Goal: Navigation & Orientation: Understand site structure

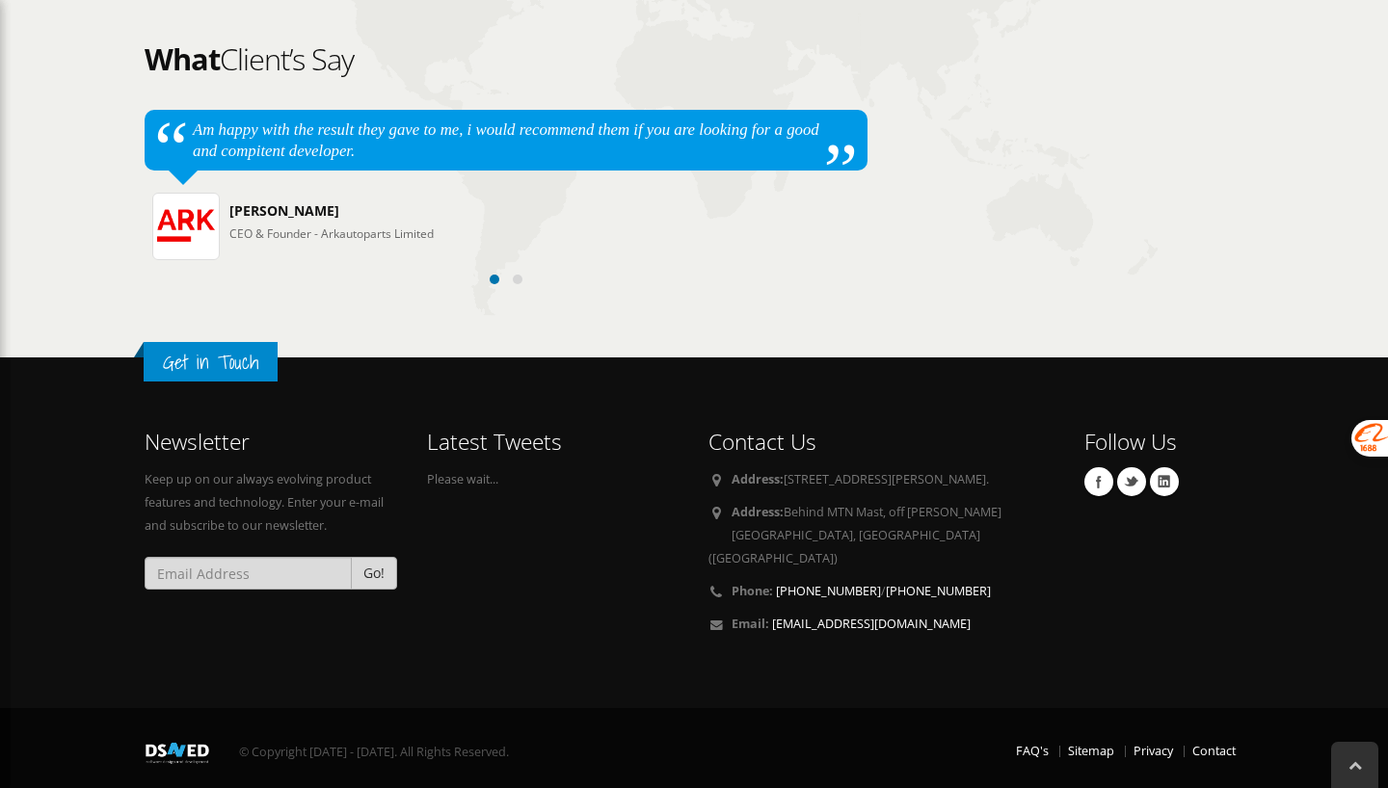
scroll to position [1876, 0]
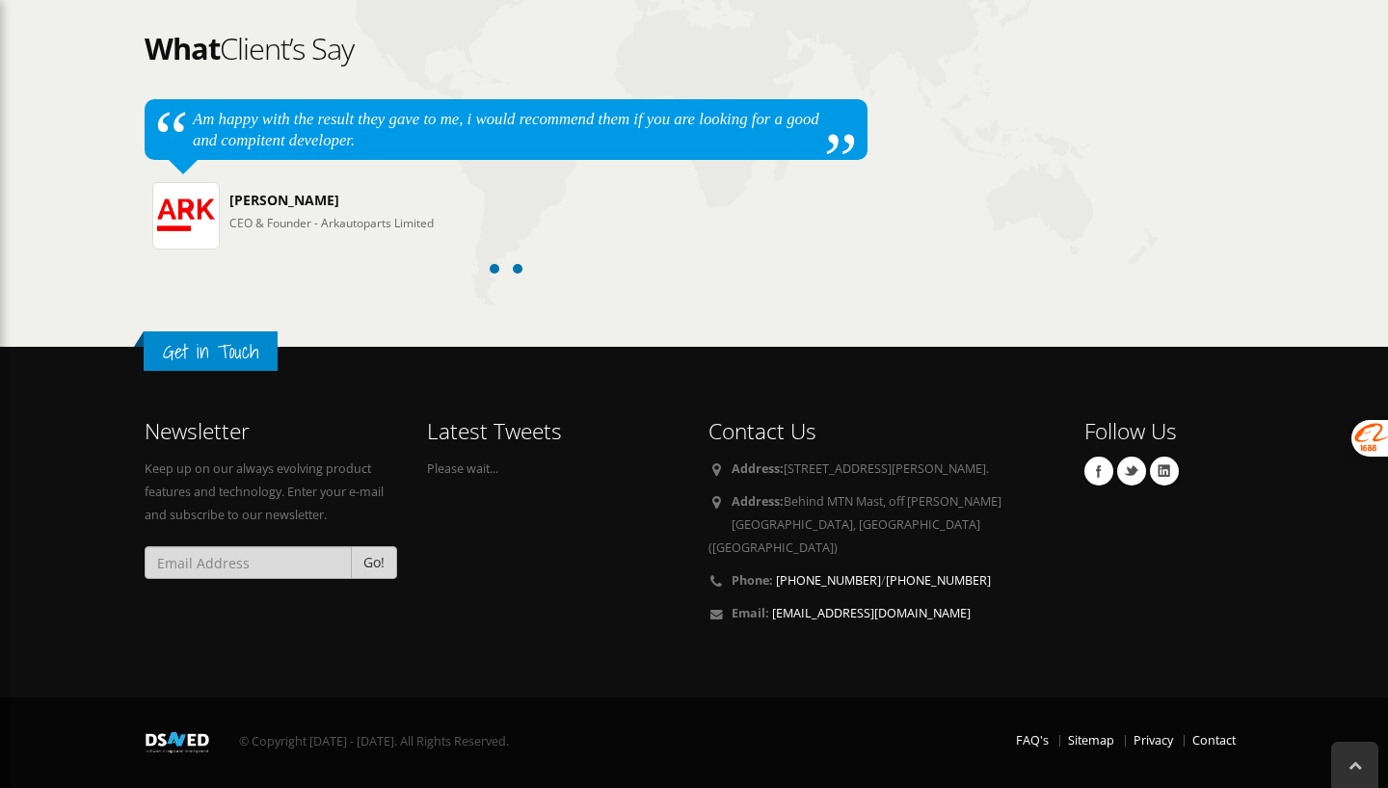
click at [518, 268] on span at bounding box center [518, 269] width 10 height 10
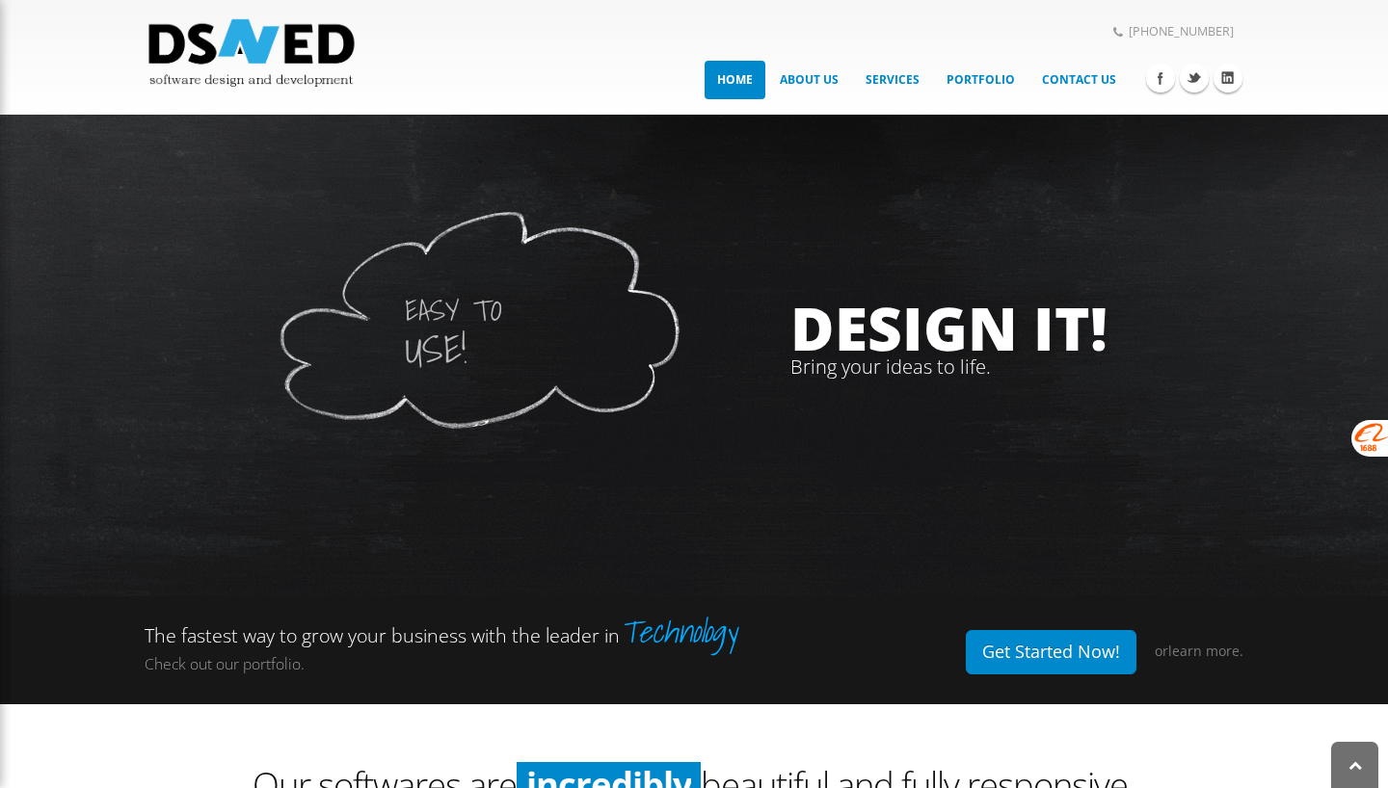
scroll to position [0, 0]
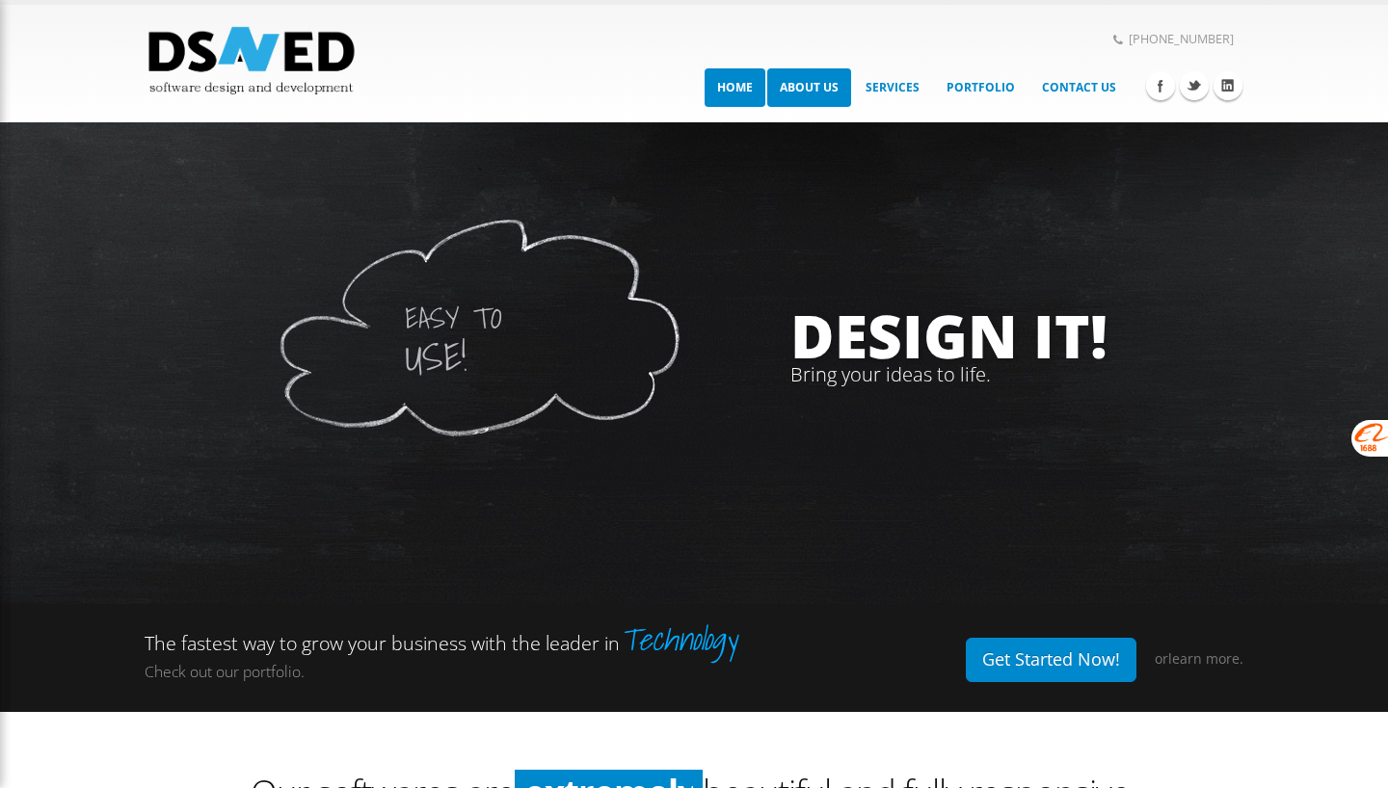
click at [814, 96] on link "About Us" at bounding box center [809, 87] width 84 height 39
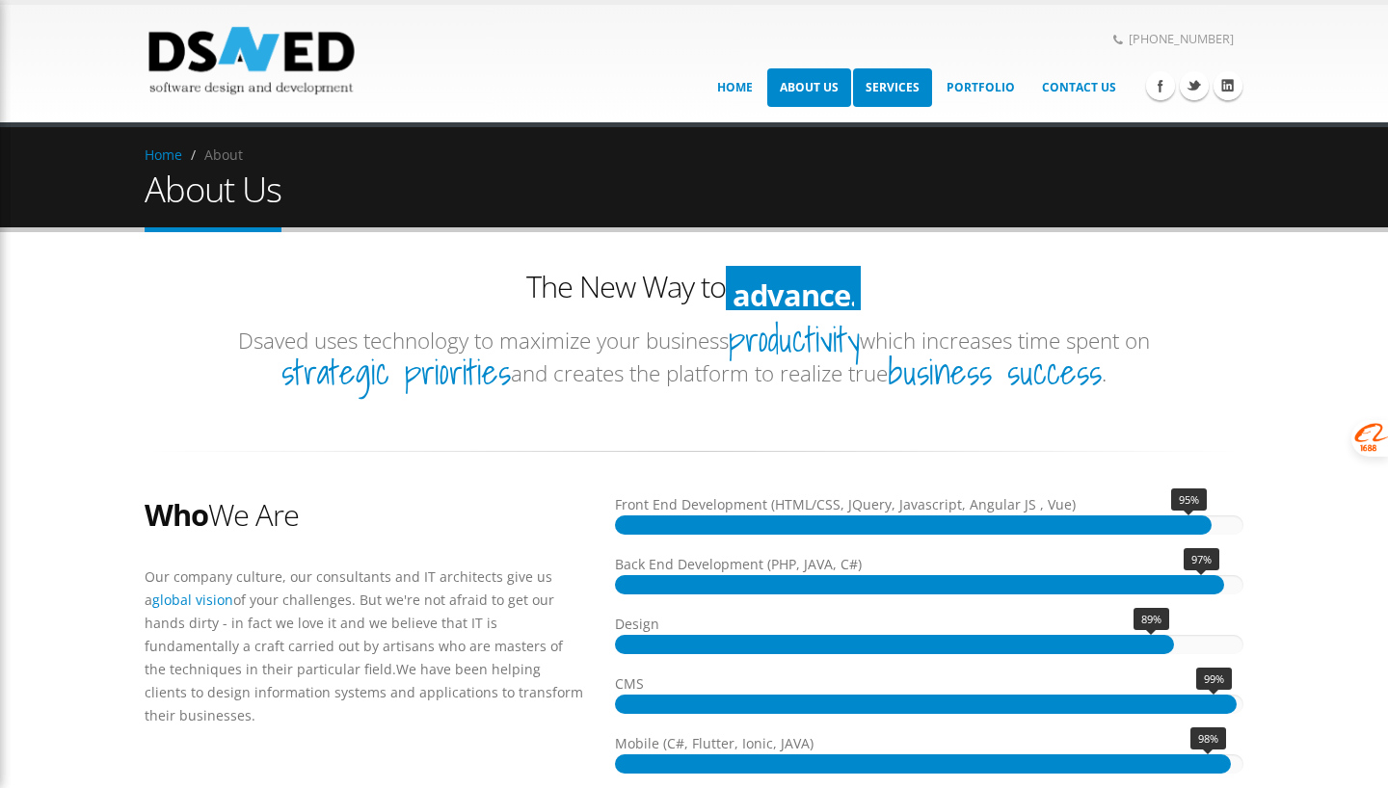
click at [890, 93] on link "Services" at bounding box center [892, 87] width 79 height 39
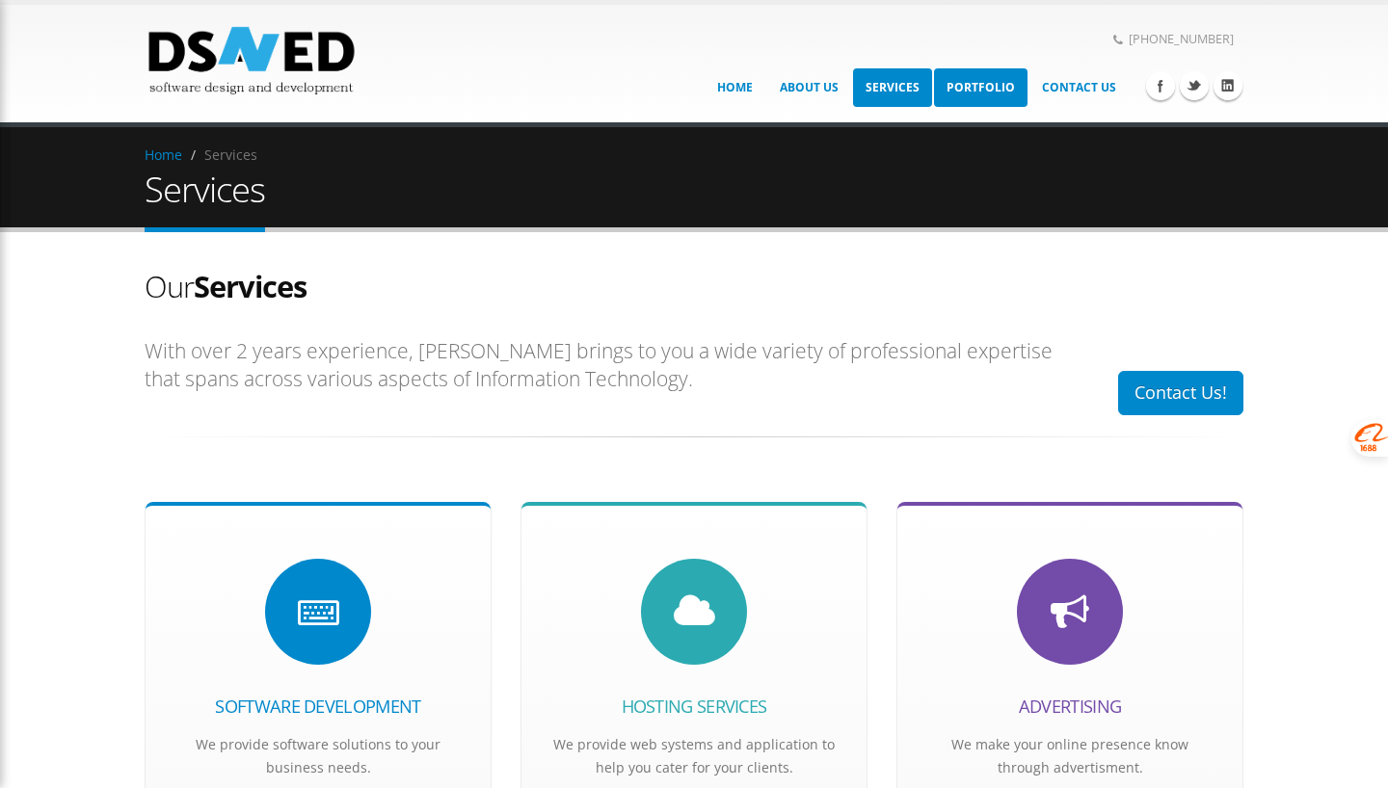
click at [989, 90] on link "Portfolio" at bounding box center [980, 87] width 93 height 39
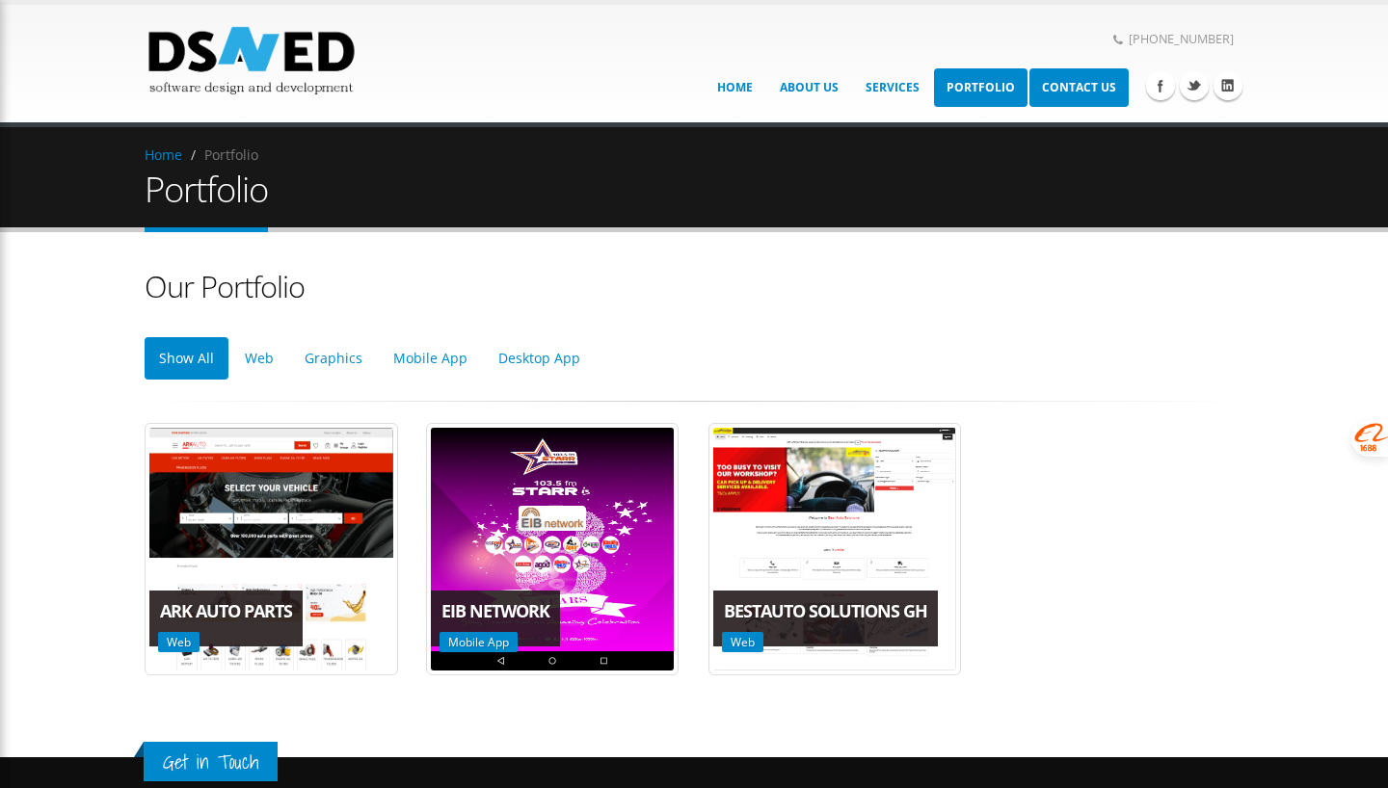
click at [1096, 101] on link "Contact Us" at bounding box center [1078, 87] width 99 height 39
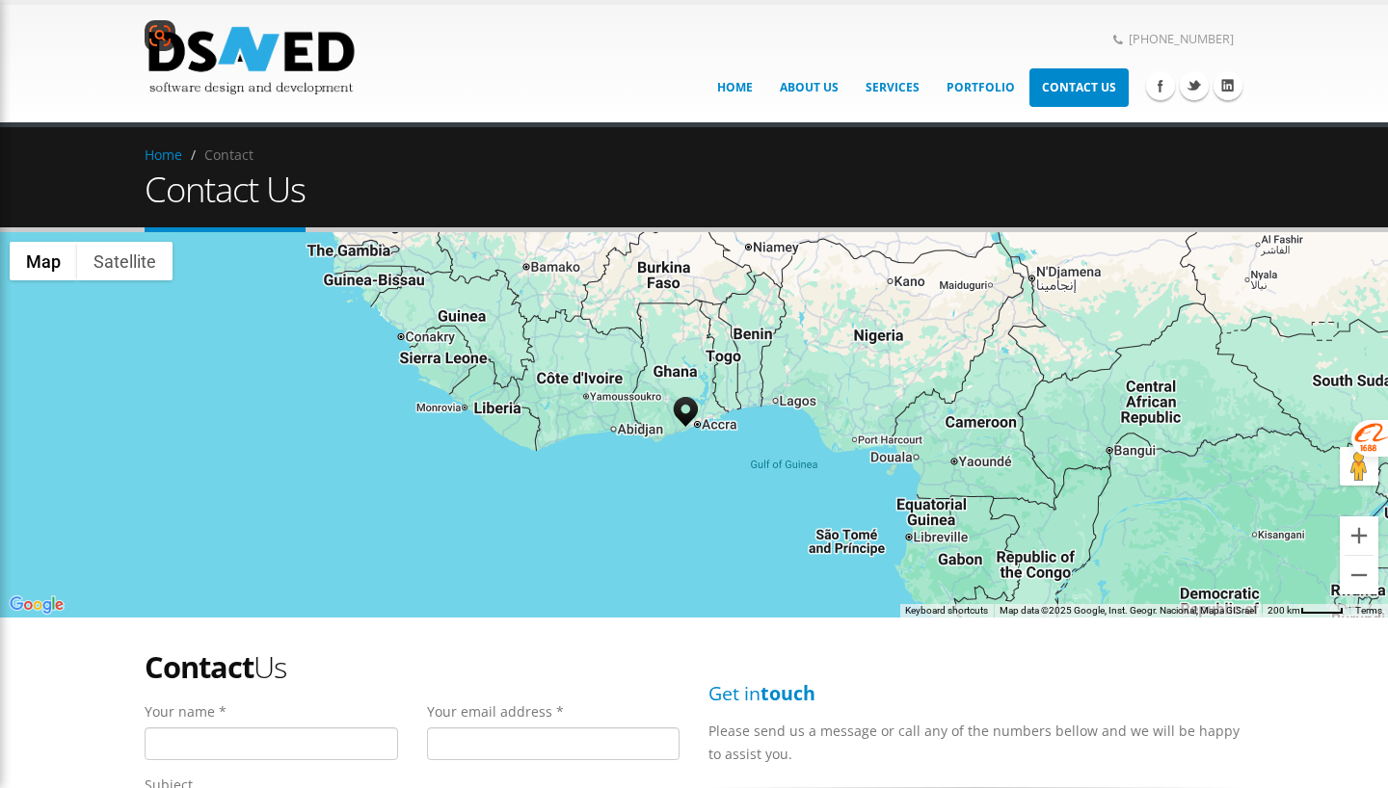
click at [271, 58] on img at bounding box center [252, 60] width 214 height 80
